Goal: Find specific page/section: Find specific page/section

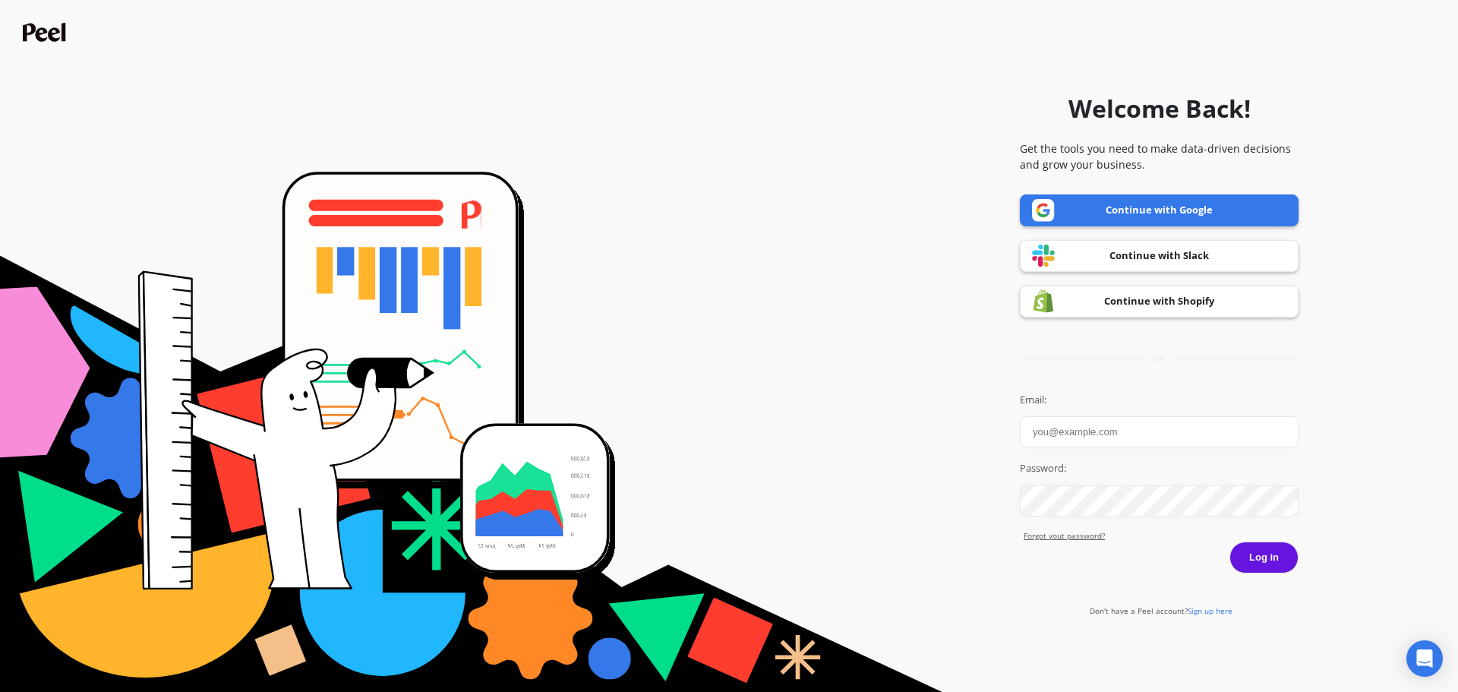
click at [1132, 209] on link "Continue with Google" at bounding box center [1159, 210] width 279 height 32
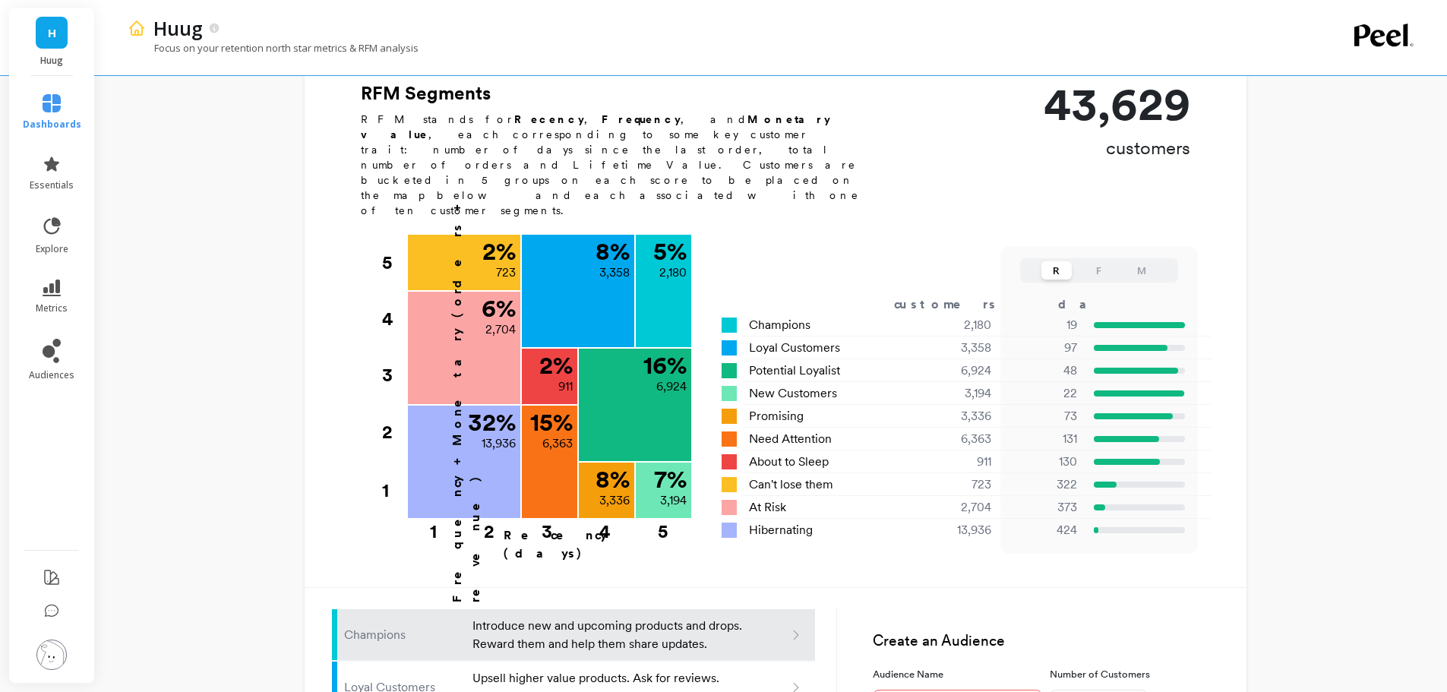
scroll to position [608, 0]
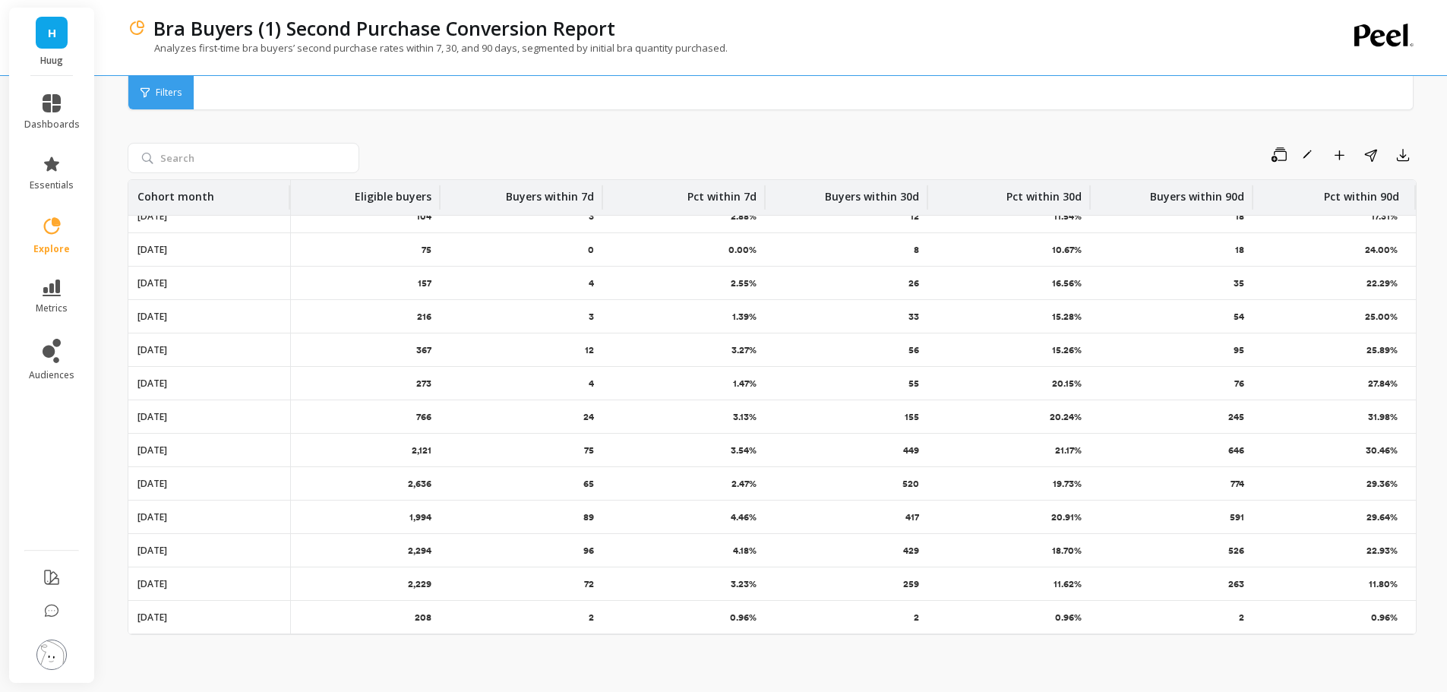
scroll to position [15, 0]
click at [1152, 65] on div "Analyzes first-time bra buyers’ second purchase rates within 7, 30, and 90 days…" at bounding box center [710, 55] width 1164 height 29
